Goal: Task Accomplishment & Management: Manage account settings

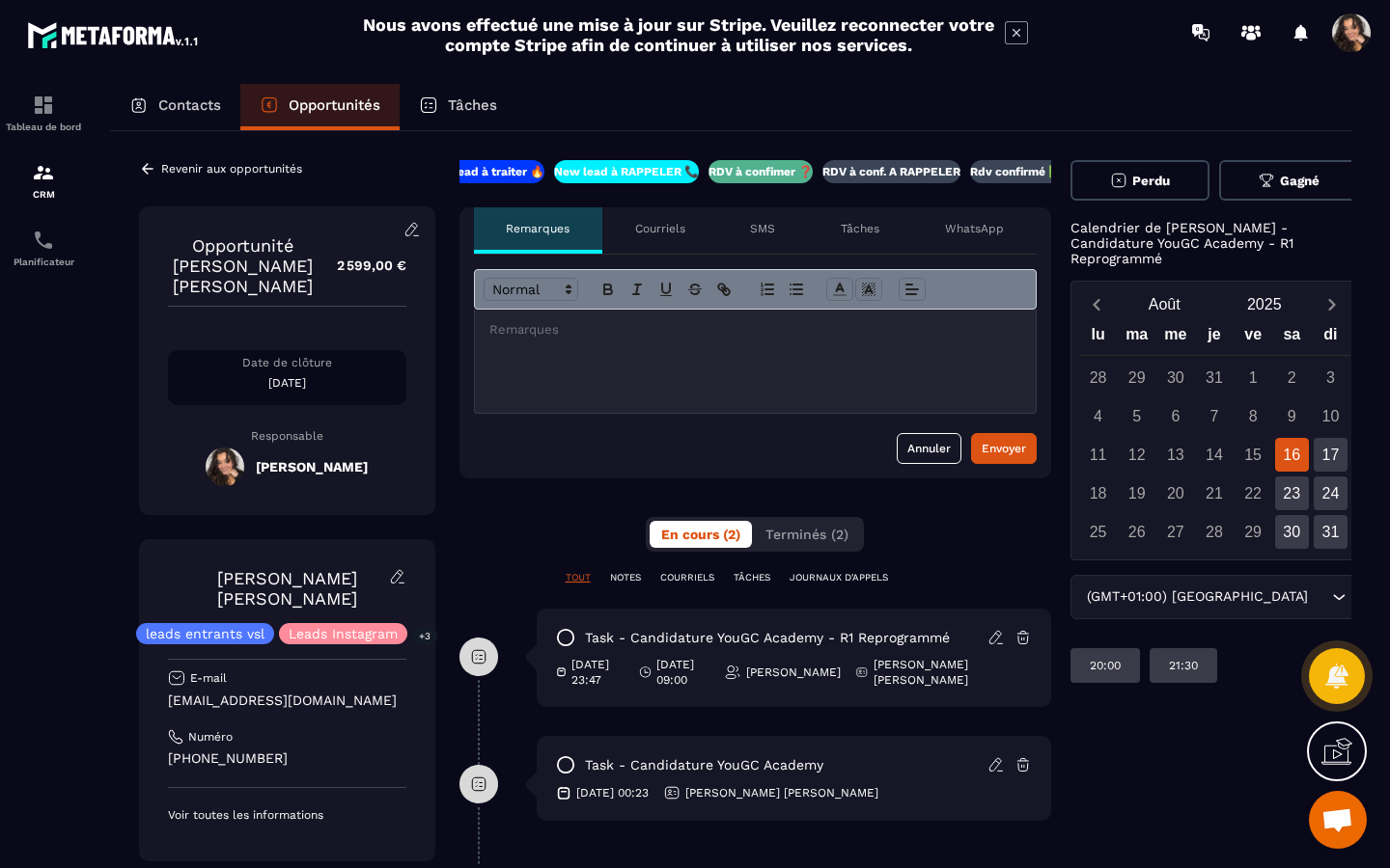
click at [411, 231] on icon at bounding box center [412, 230] width 18 height 18
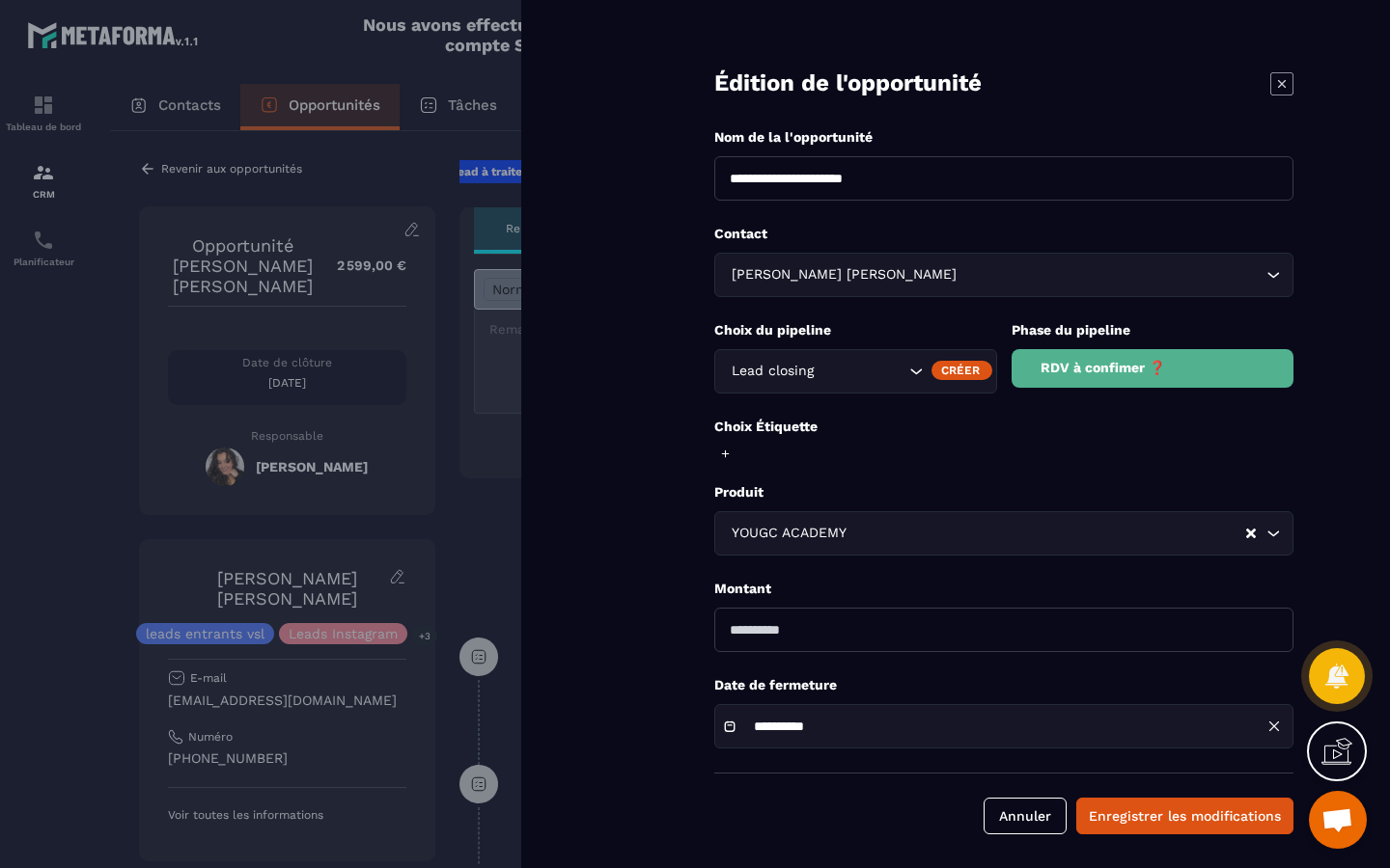
scroll to position [5, 0]
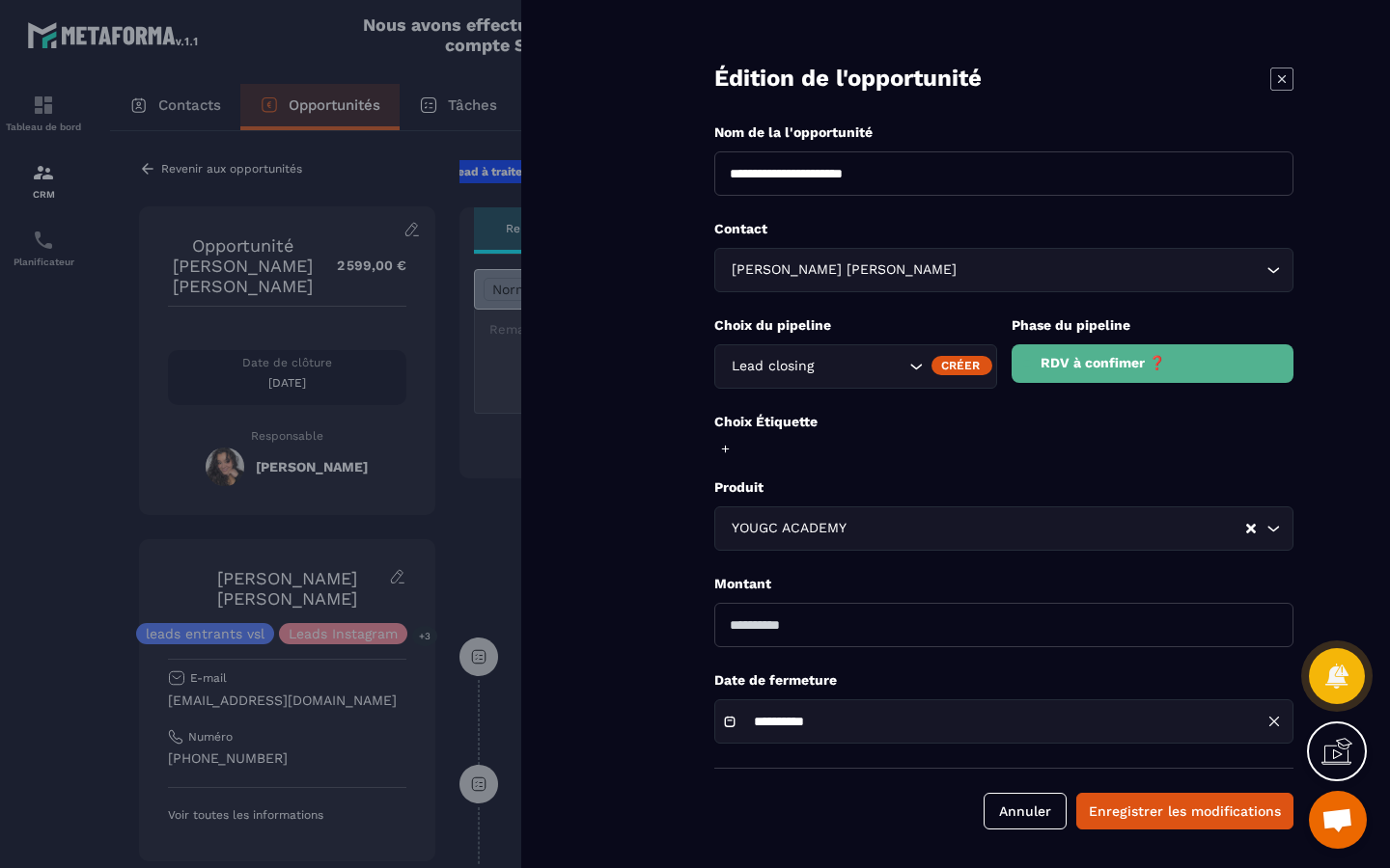
click at [340, 186] on div at bounding box center [695, 434] width 1390 height 868
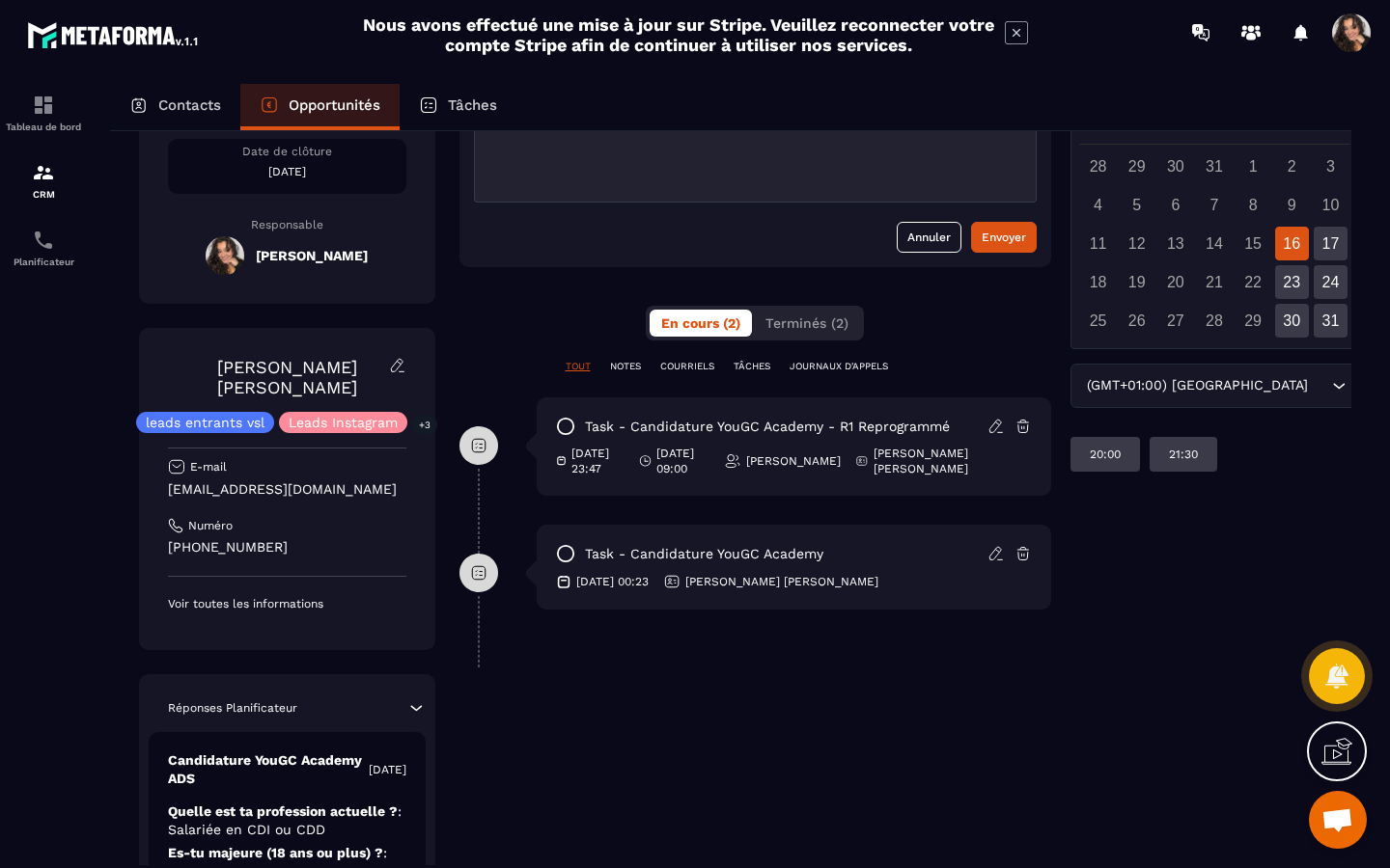
scroll to position [0, 0]
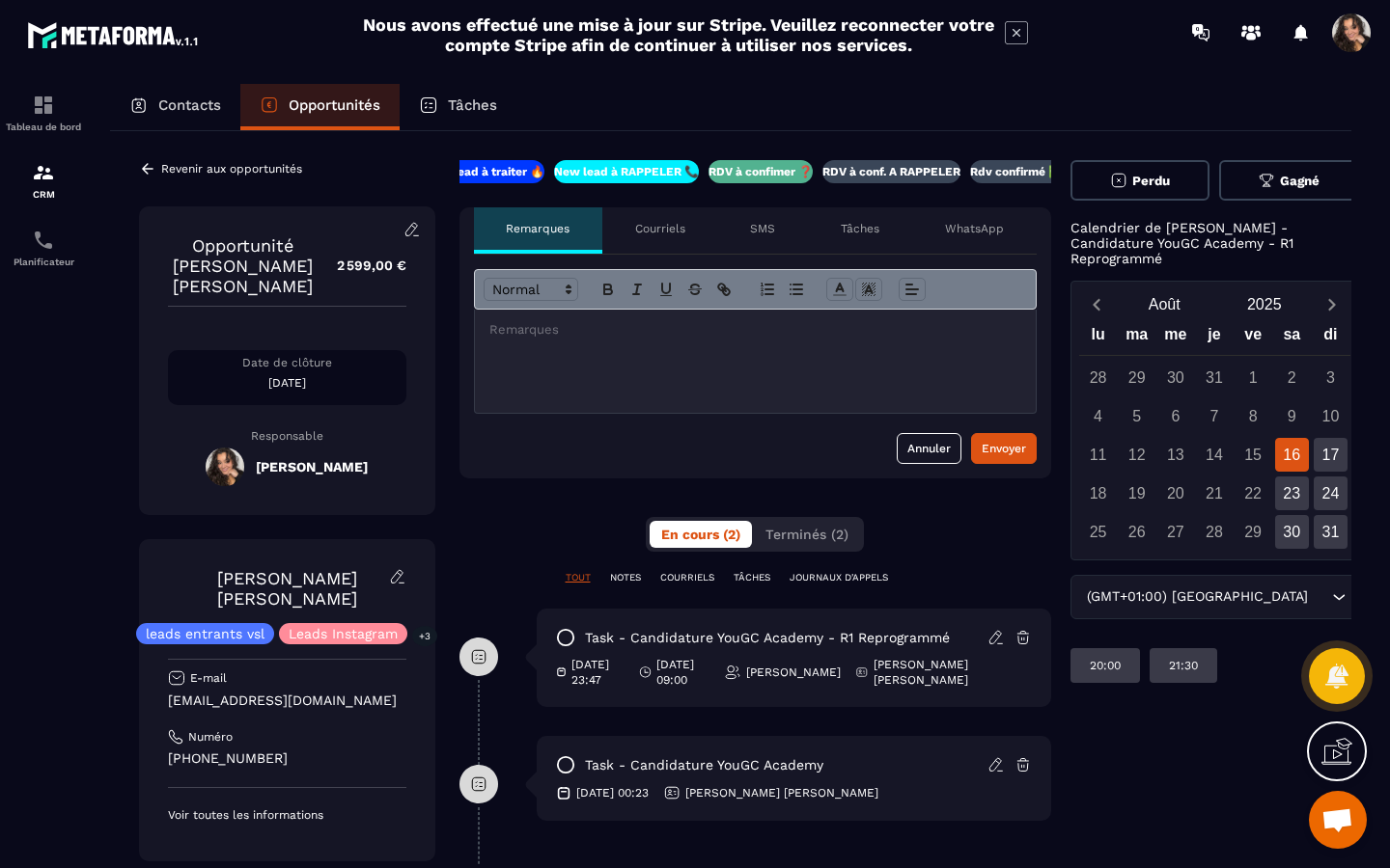
click at [151, 169] on icon at bounding box center [148, 168] width 12 height 11
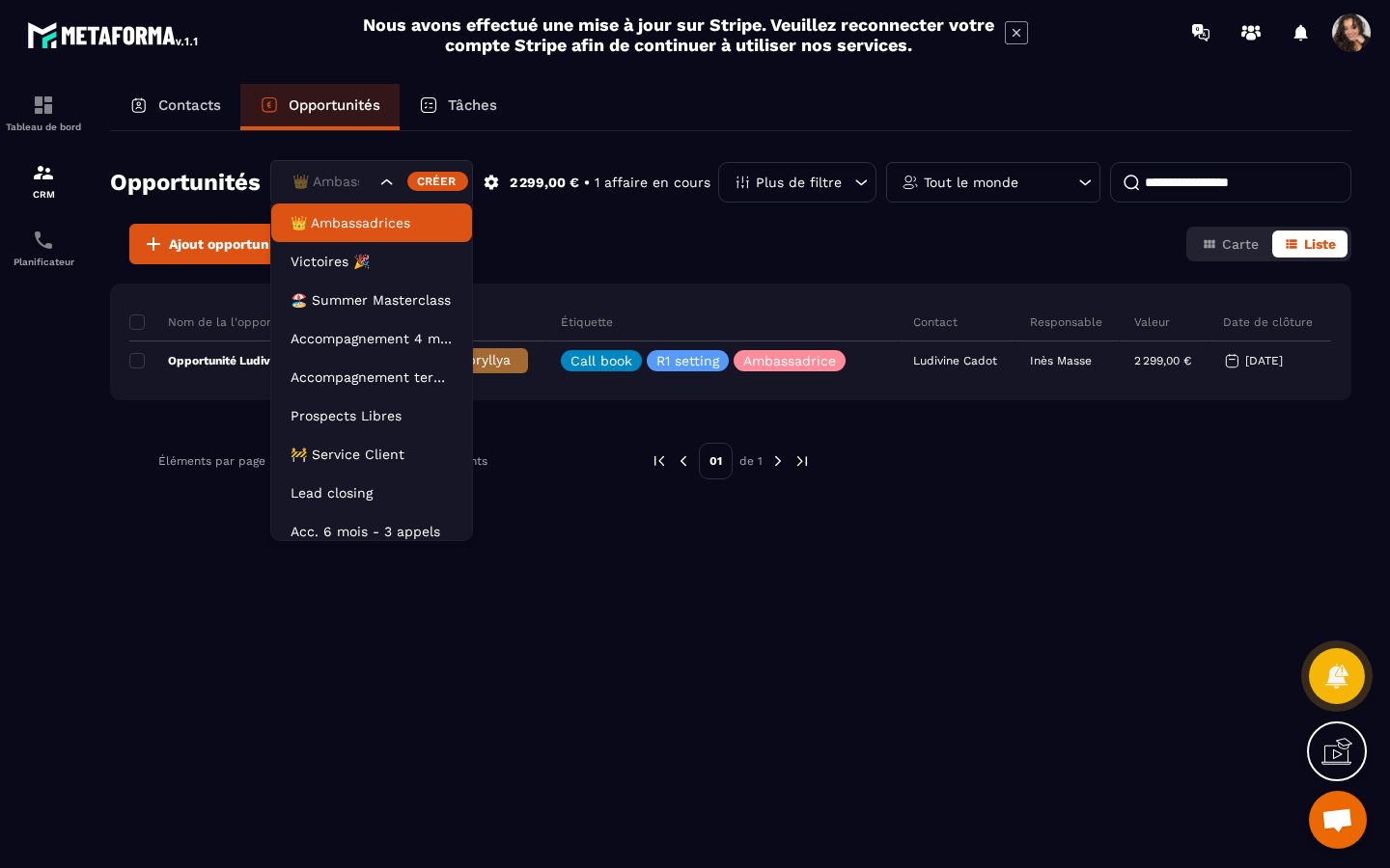
click at [384, 182] on icon "Search for option" at bounding box center [387, 183] width 20 height 20
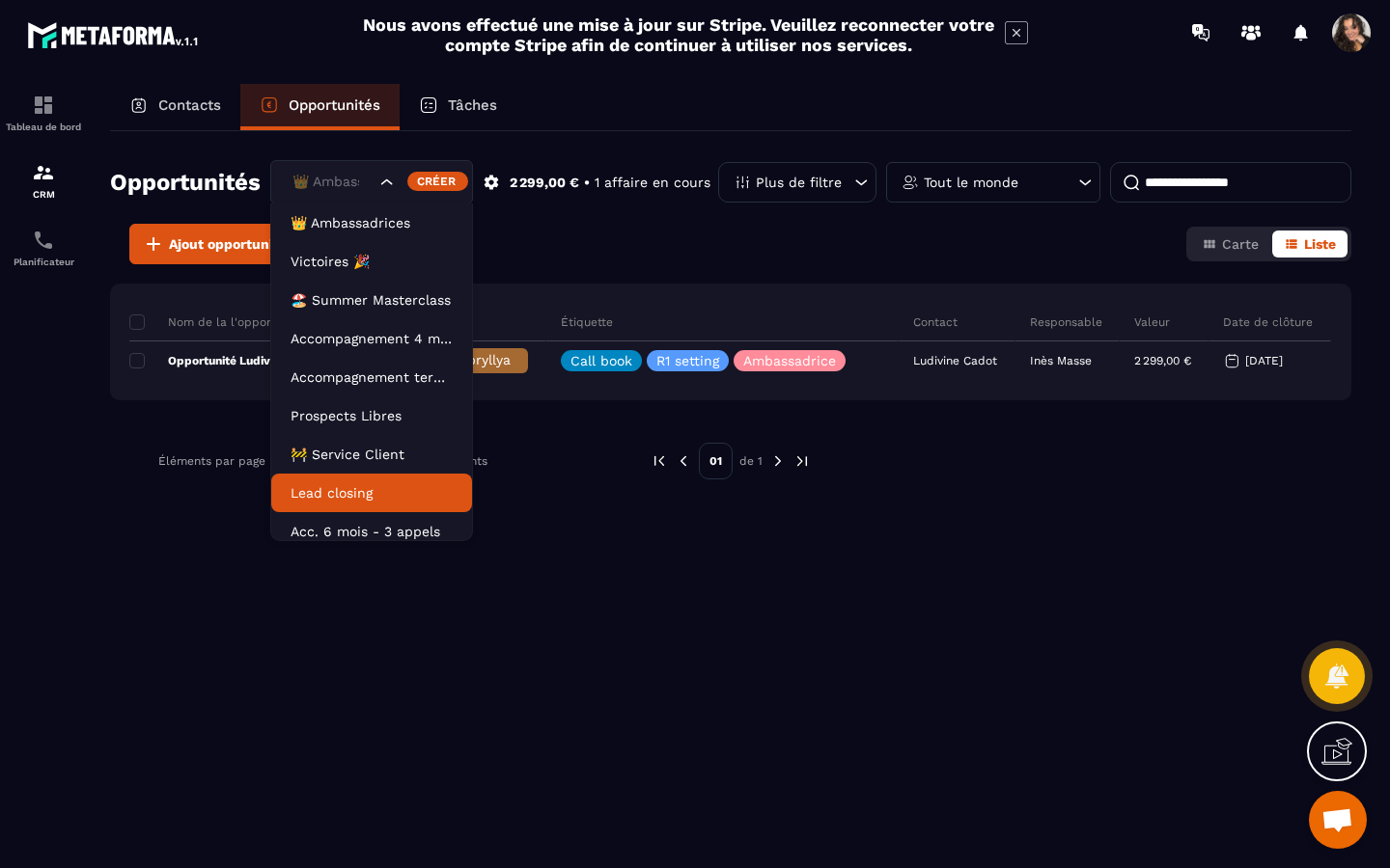
click at [367, 496] on p "Lead closing" at bounding box center [371, 493] width 162 height 20
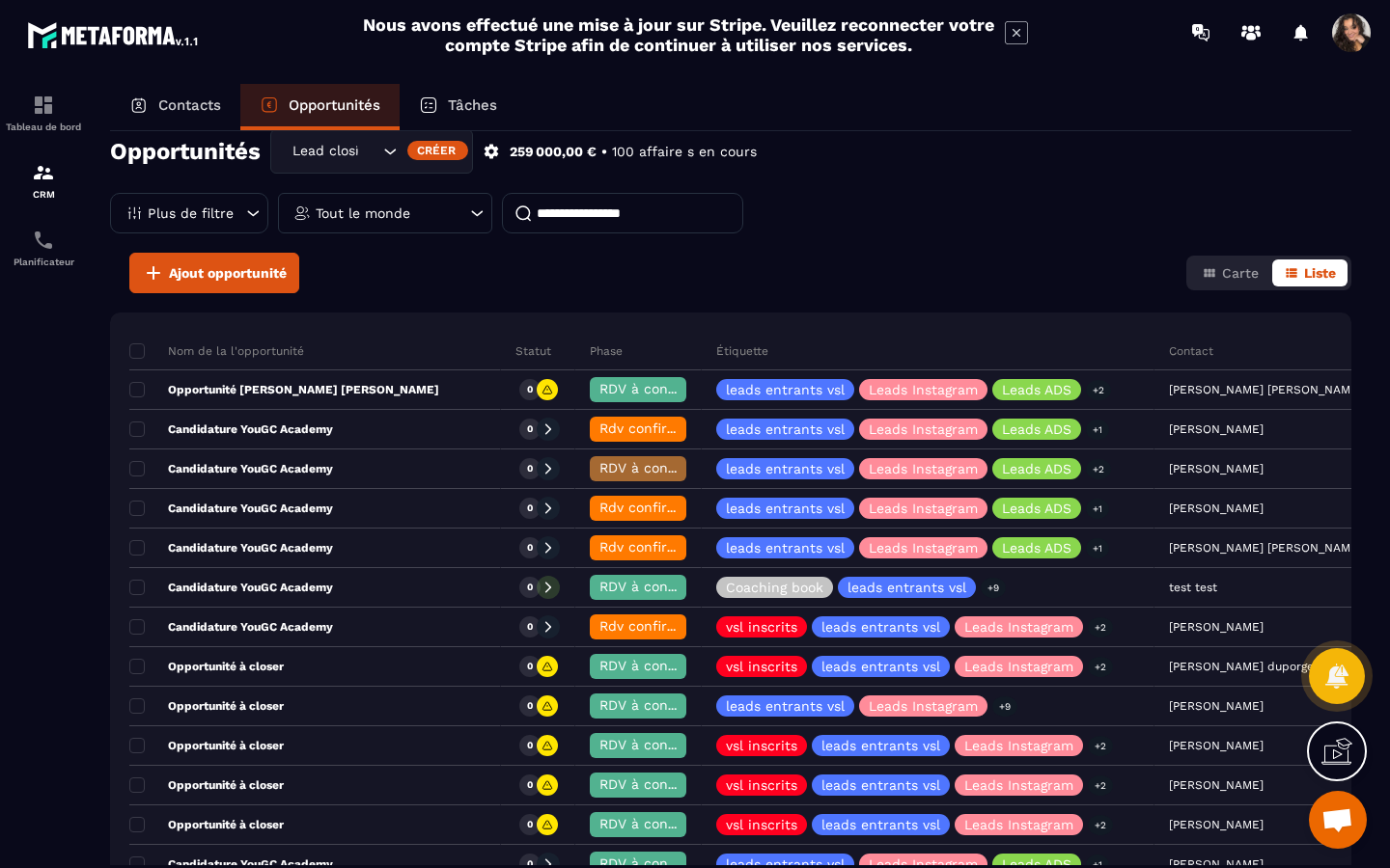
scroll to position [0, 291]
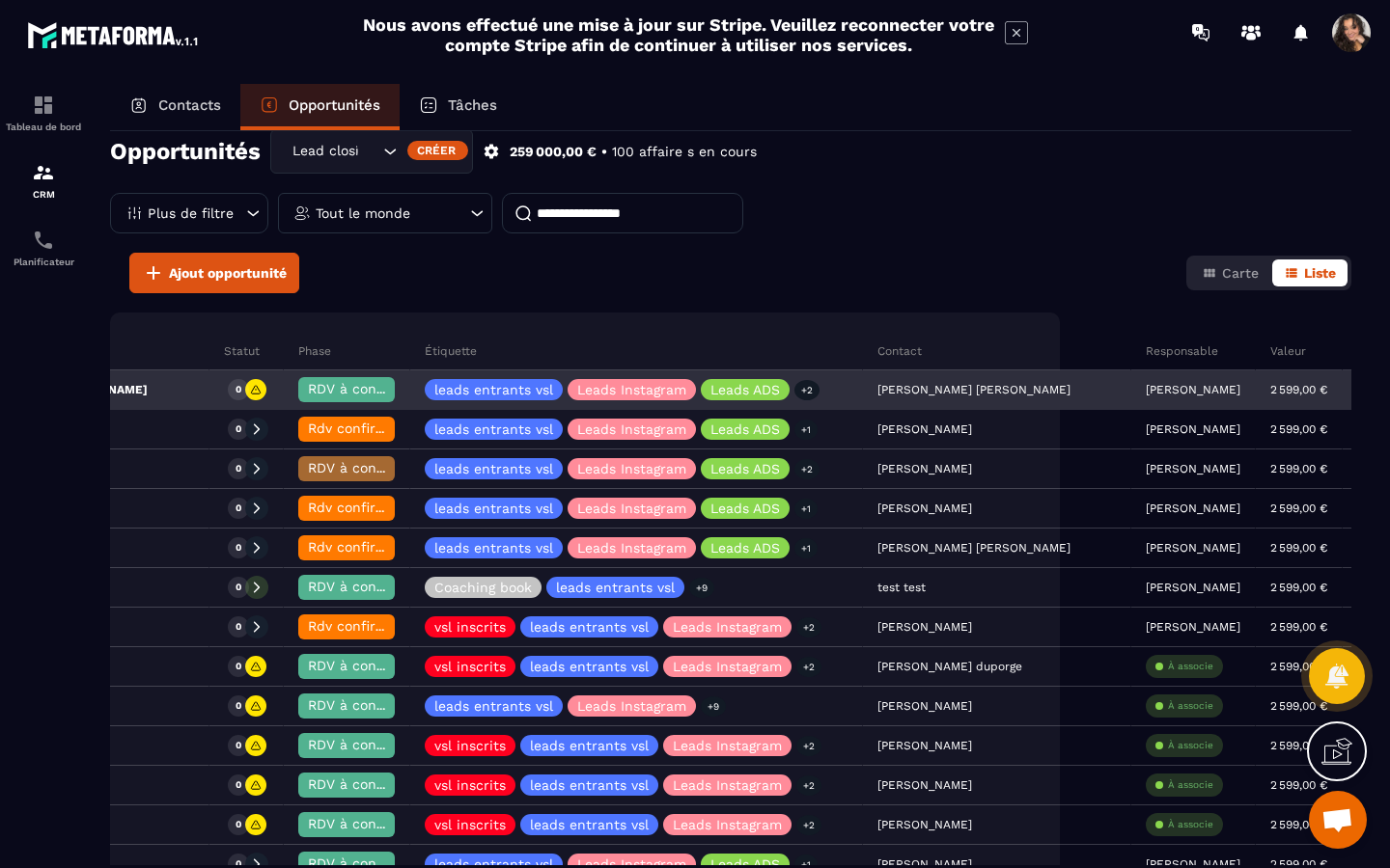
click at [1146, 387] on p "[PERSON_NAME]" at bounding box center [1193, 390] width 95 height 14
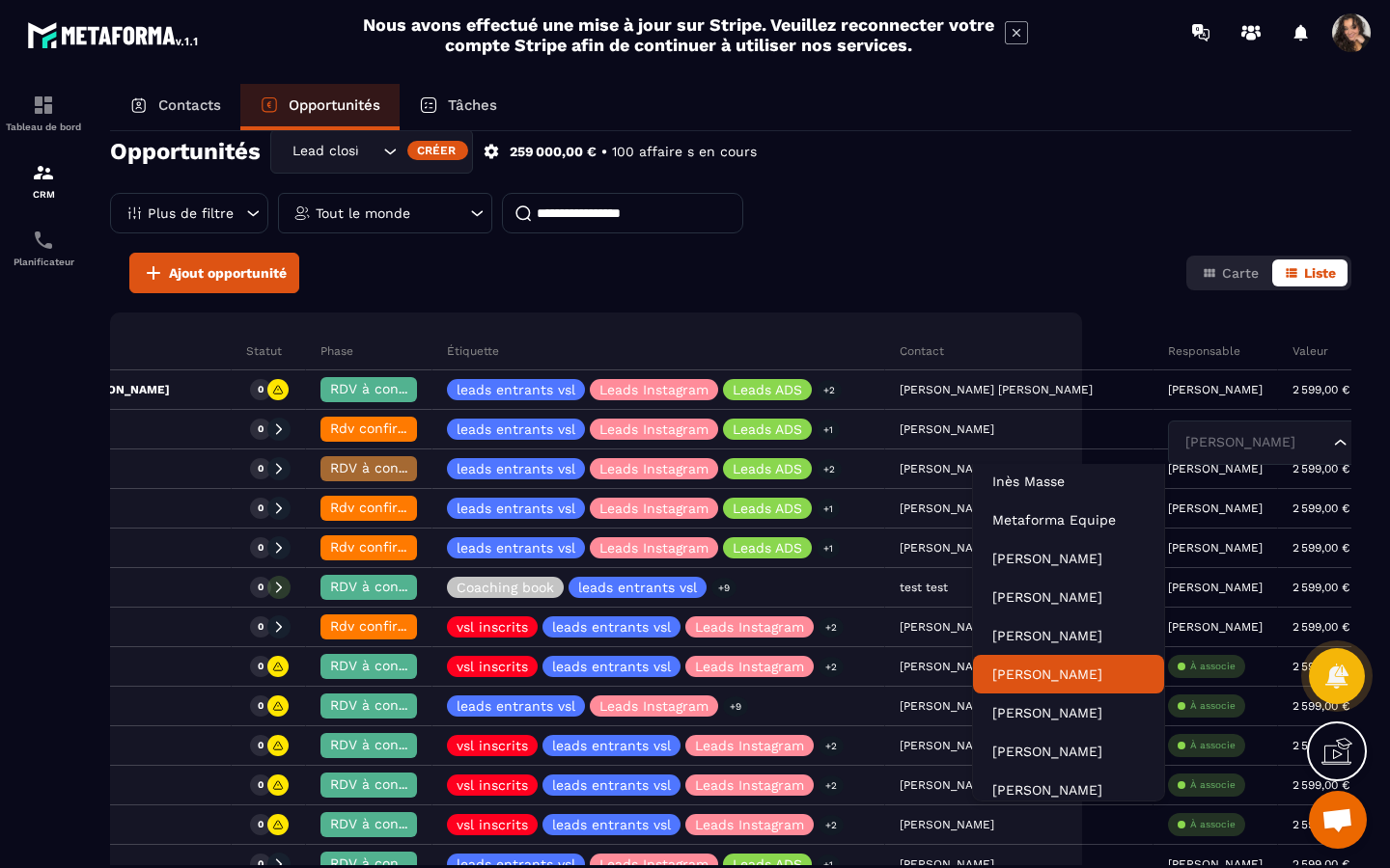
scroll to position [0, 0]
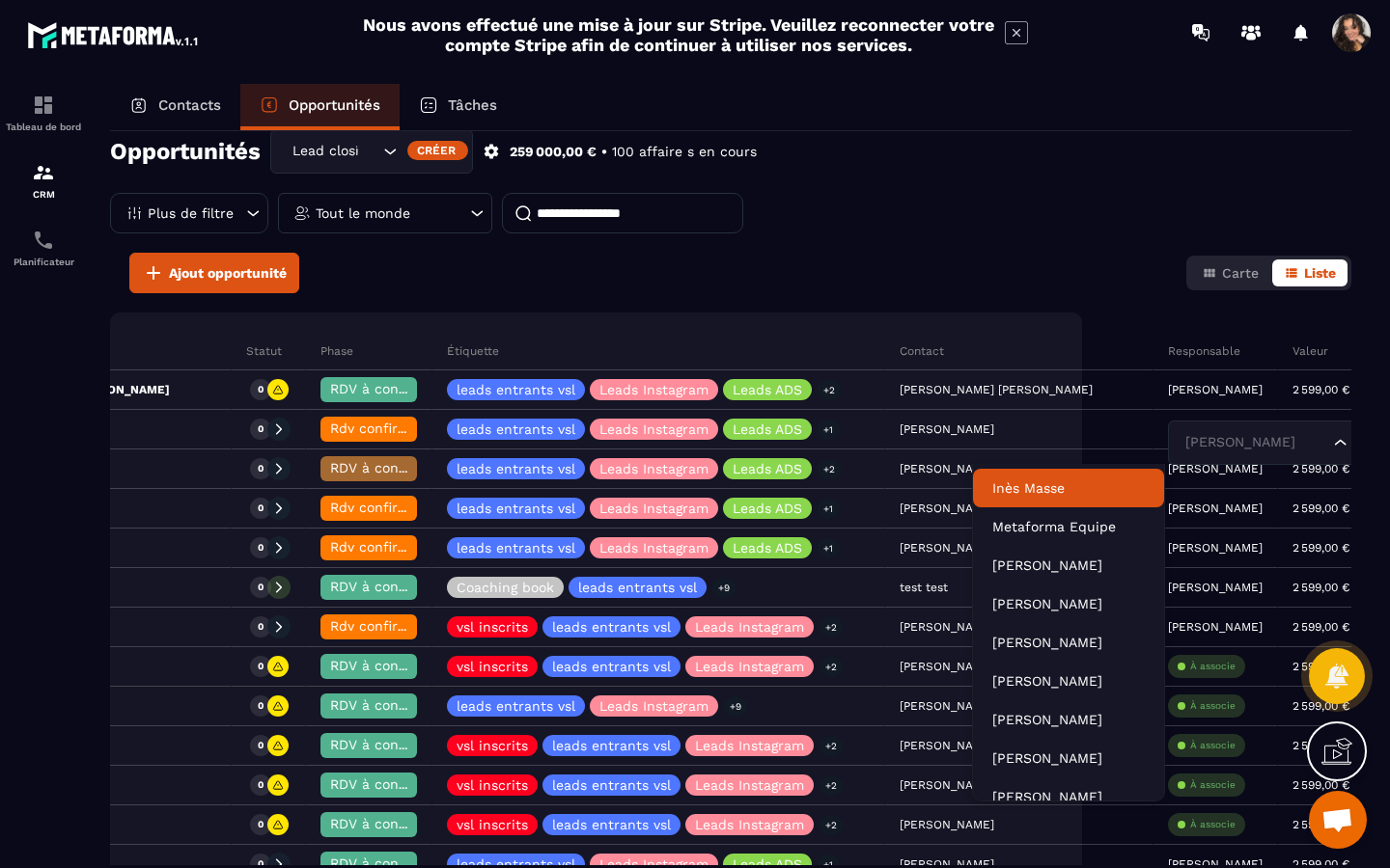
click at [1034, 265] on div "Ajout opportunité Carte Liste" at bounding box center [730, 273] width 1241 height 40
